Goal: Information Seeking & Learning: Learn about a topic

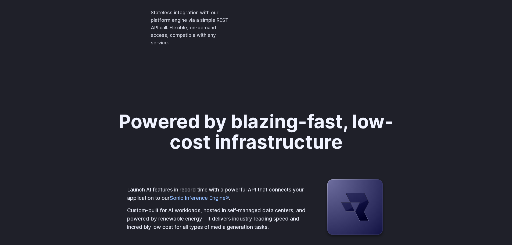
scroll to position [1344, 0]
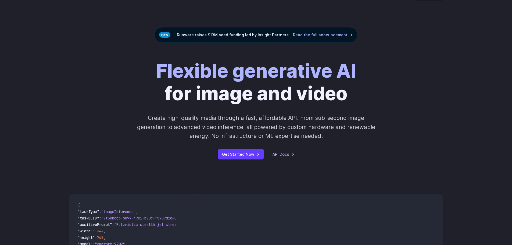
scroll to position [0, 0]
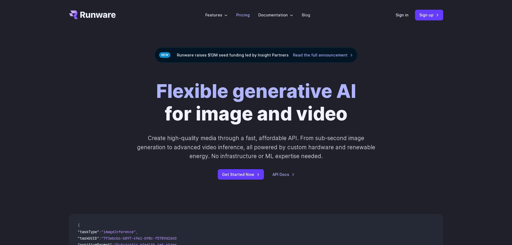
click at [241, 17] on link "Pricing" at bounding box center [242, 15] width 13 height 6
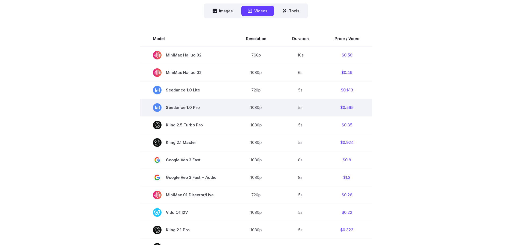
scroll to position [134, 0]
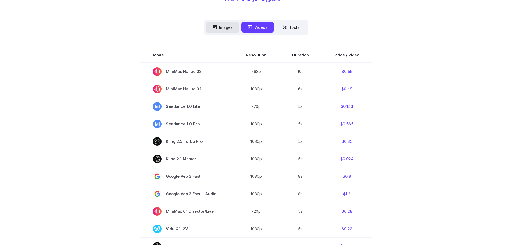
click at [228, 28] on button "Images" at bounding box center [222, 27] width 33 height 10
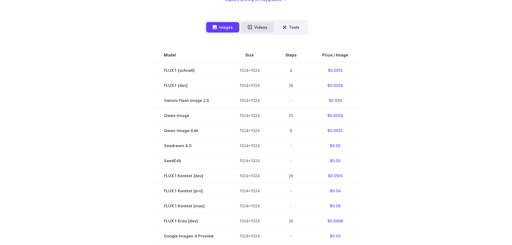
click at [261, 30] on button "Videos" at bounding box center [257, 27] width 33 height 10
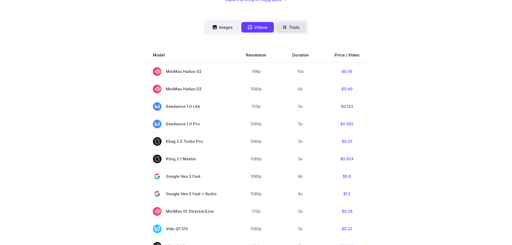
click at [290, 28] on button "Tools" at bounding box center [291, 27] width 30 height 10
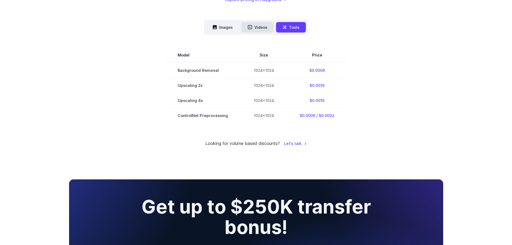
click at [260, 28] on button "Videos" at bounding box center [257, 27] width 33 height 10
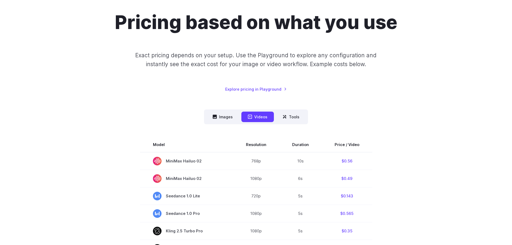
scroll to position [54, 0]
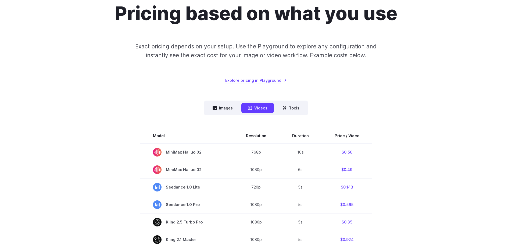
click at [257, 81] on link "Explore pricing in Playground" at bounding box center [256, 80] width 62 height 6
